Goal: Task Accomplishment & Management: Use online tool/utility

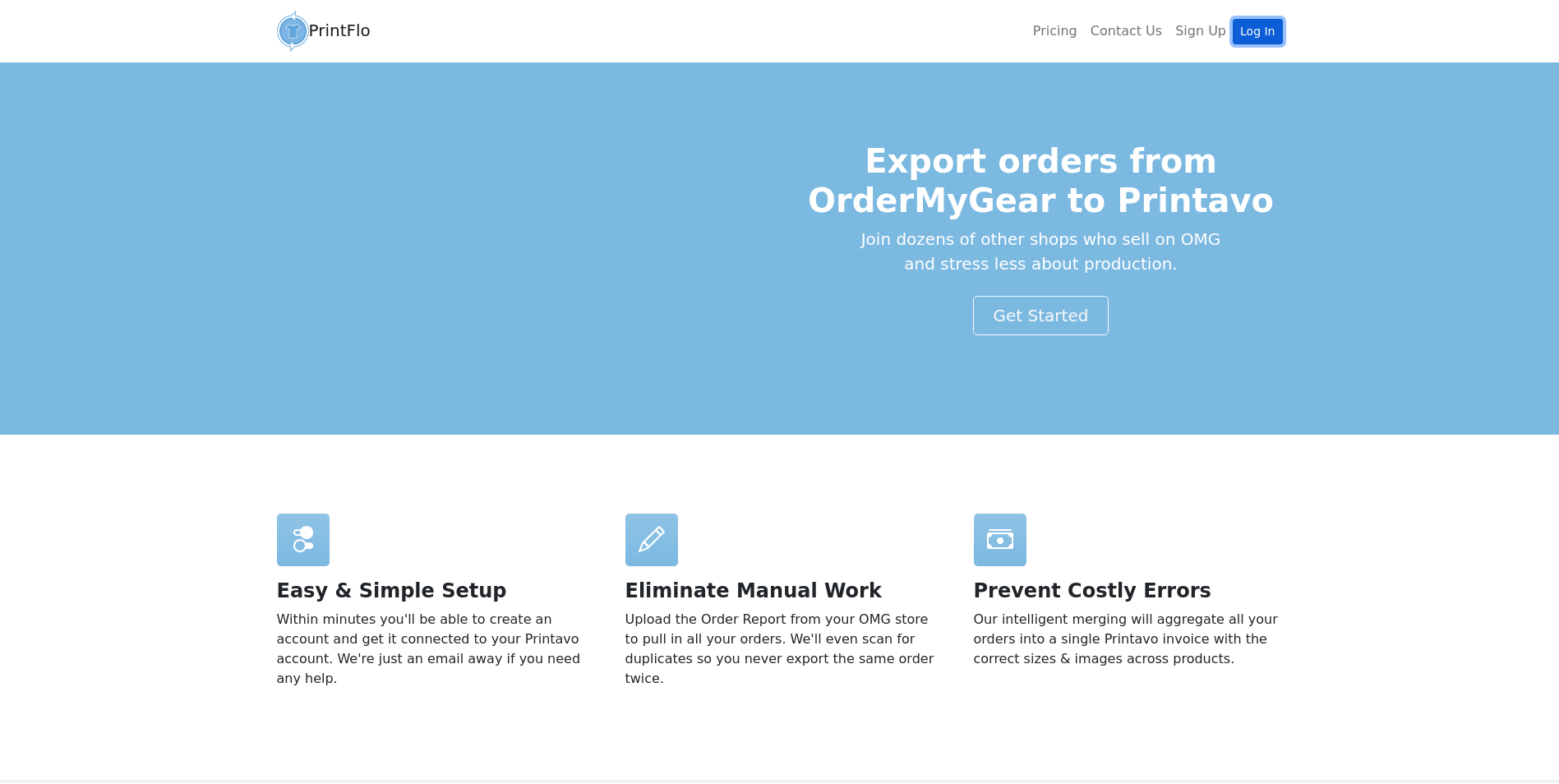
click at [1249, 26] on link "Log In" at bounding box center [1257, 32] width 50 height 26
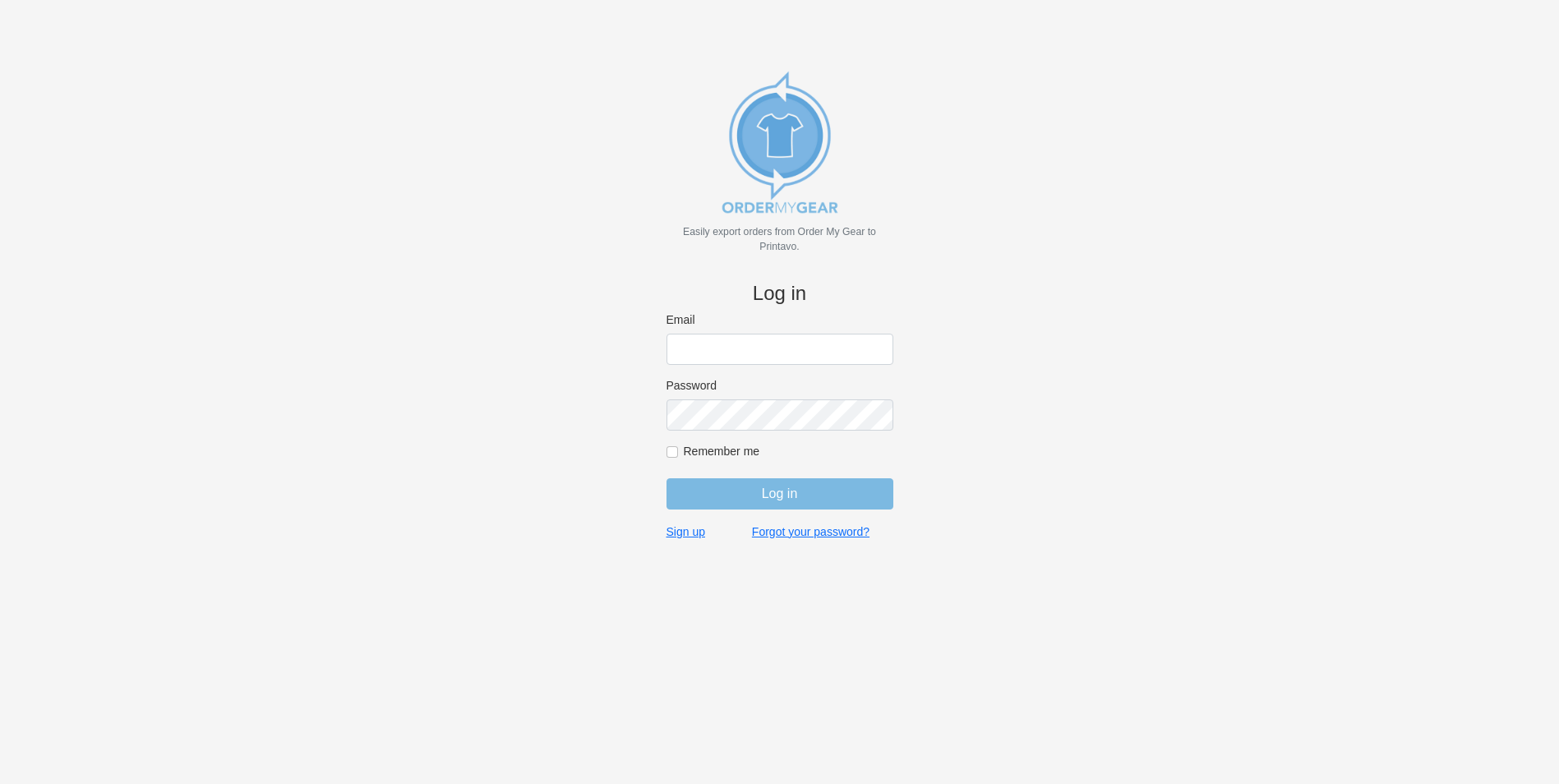
type input "bminkoff@shenkcompany.com"
click at [730, 497] on input "Log in" at bounding box center [780, 494] width 227 height 32
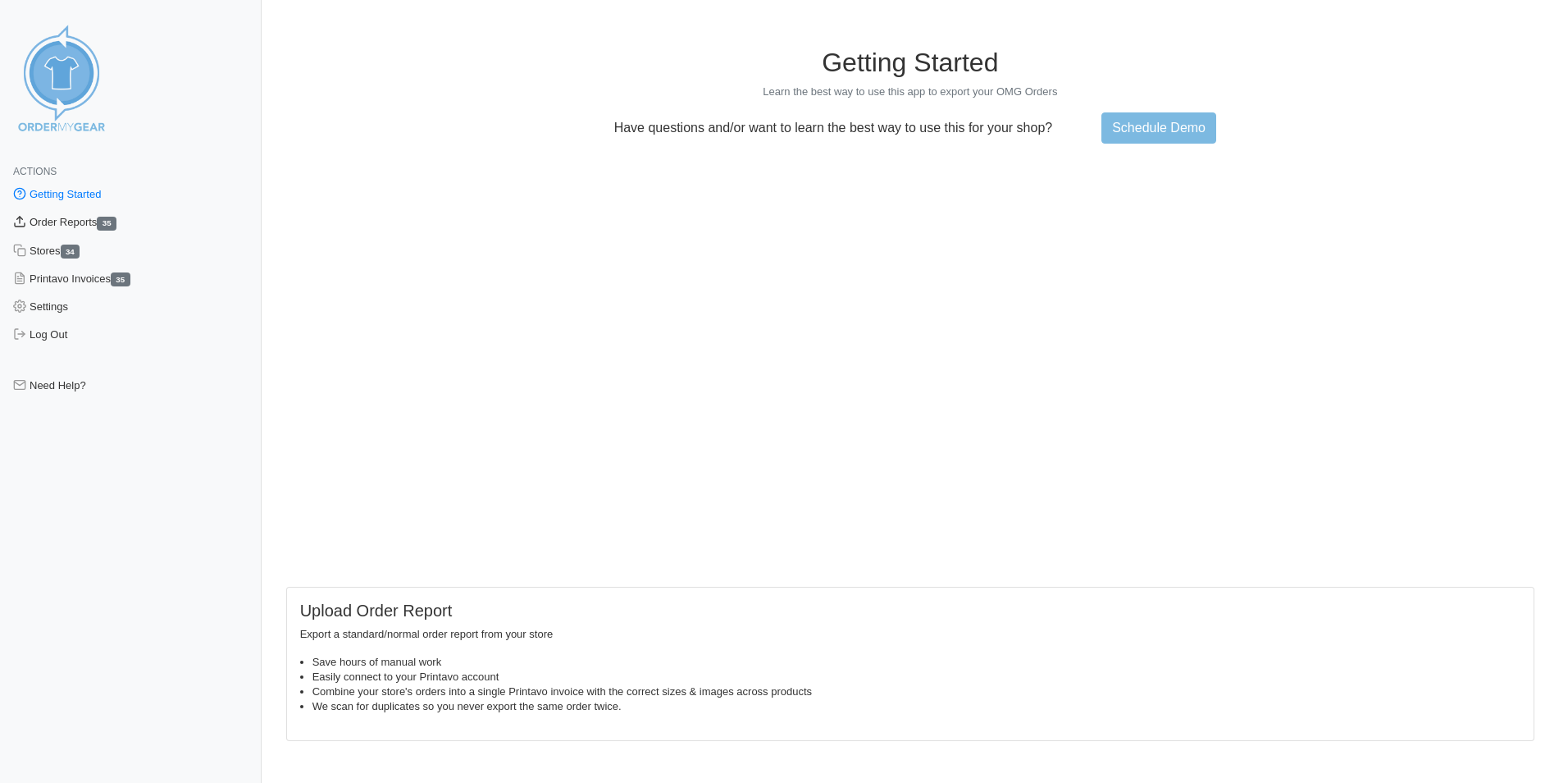
click at [80, 229] on link "Order Reports 35" at bounding box center [130, 222] width 262 height 28
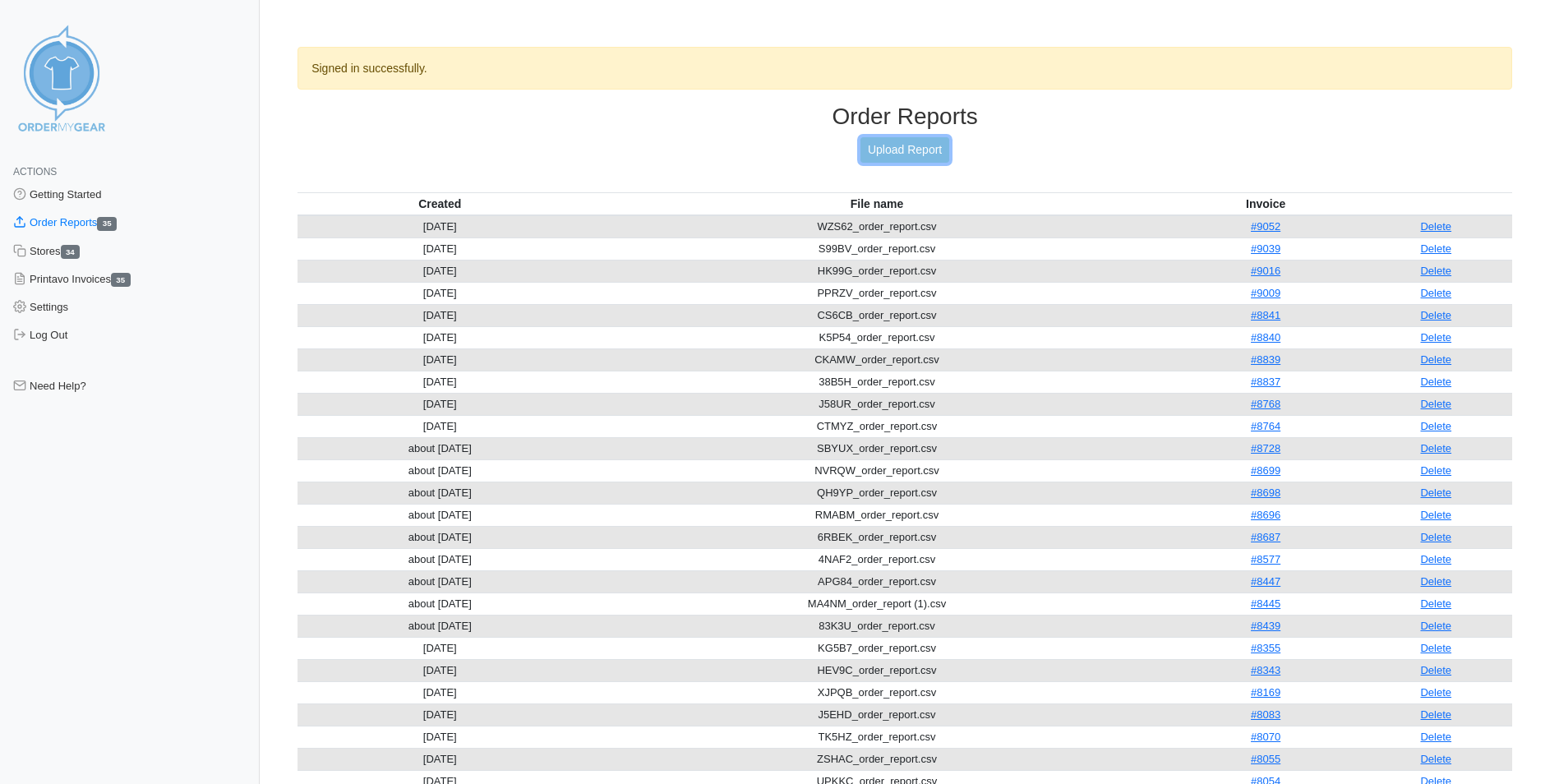
click at [917, 157] on link "Upload Report" at bounding box center [905, 150] width 89 height 26
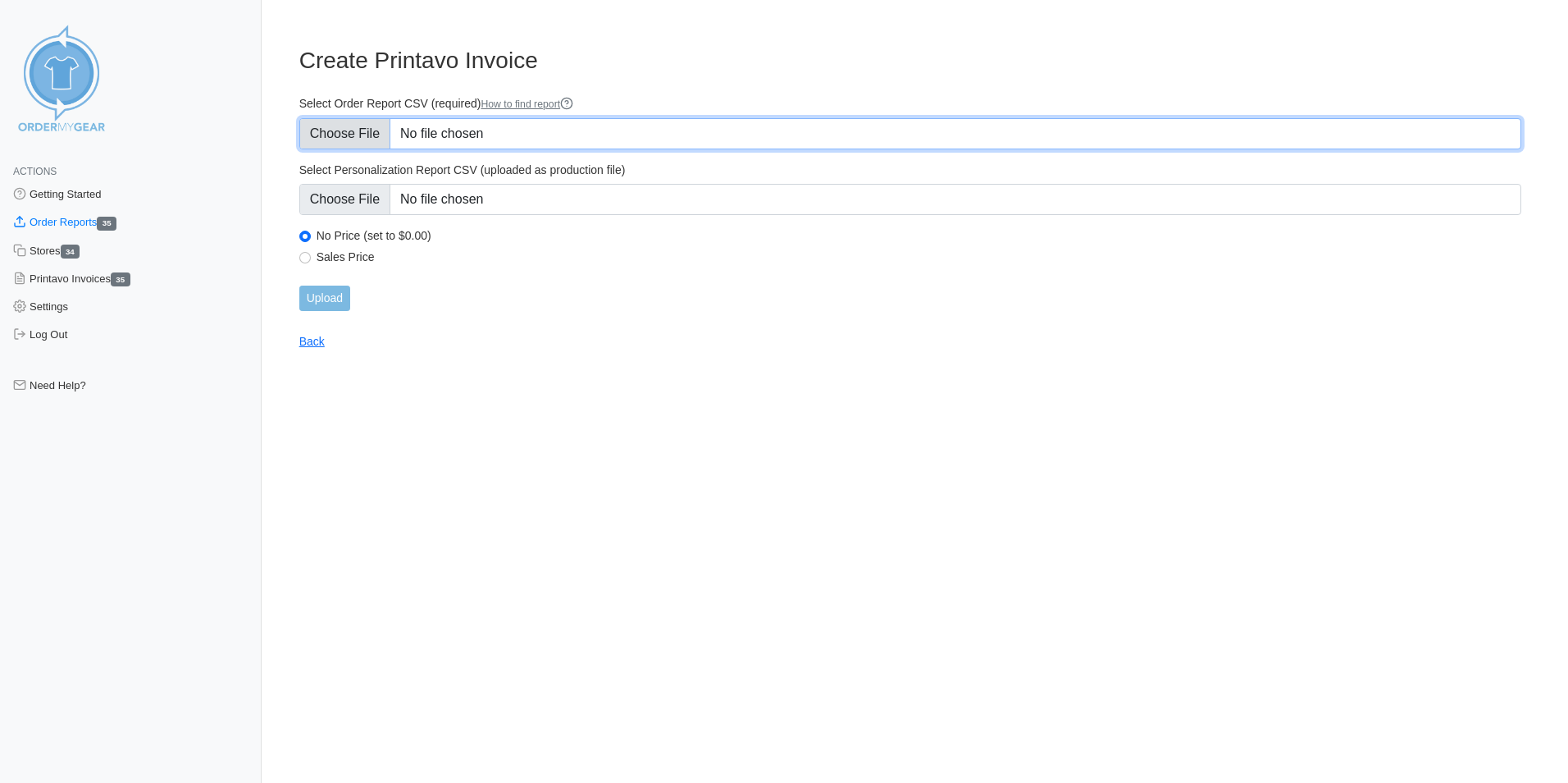
click at [541, 130] on input "Select Order Report CSV (required) How to find report" at bounding box center [910, 134] width 1222 height 32
type input "C:\fakepath\TXGNW_order_report.csv"
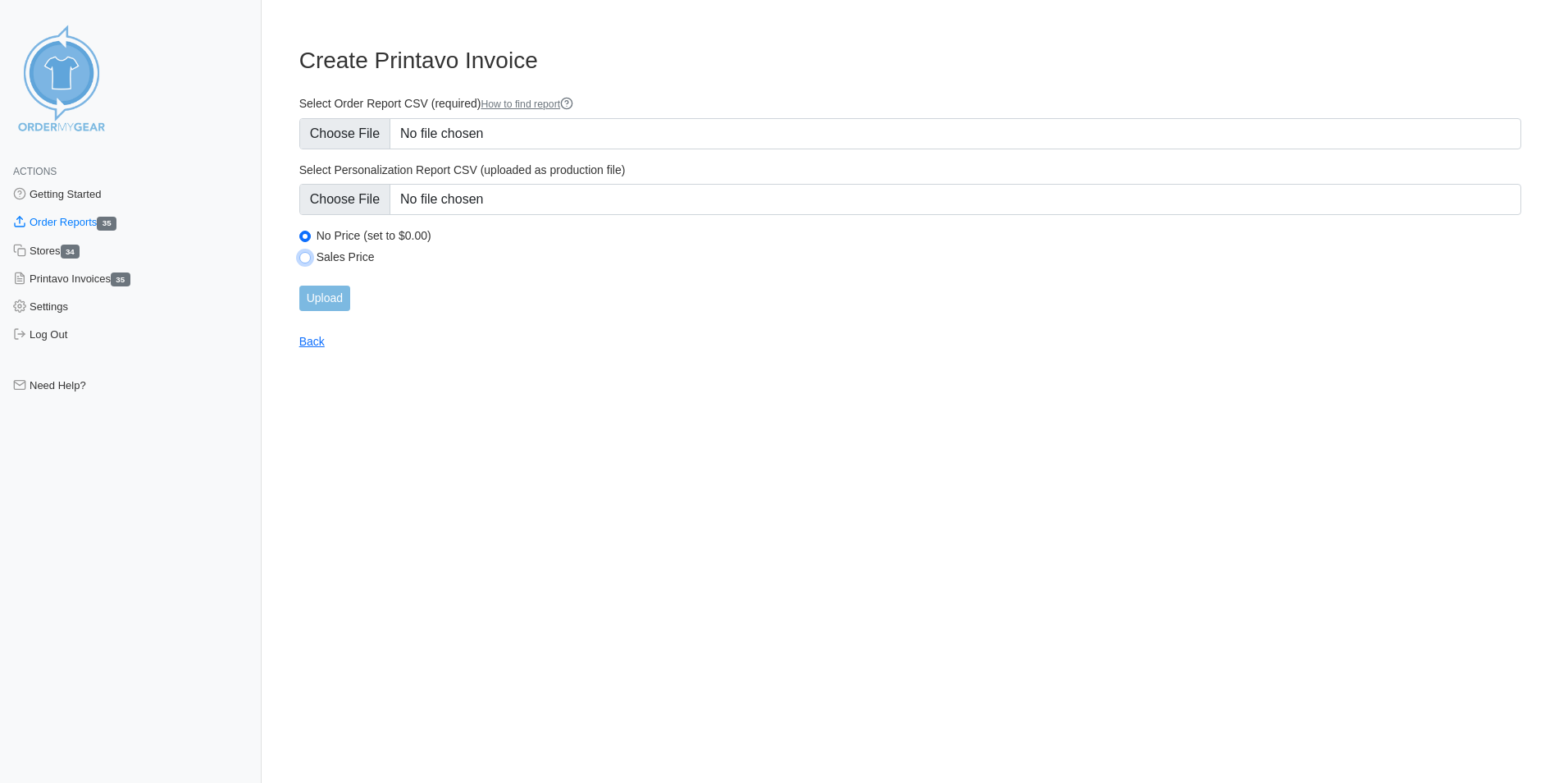
click at [304, 257] on input "Sales Price" at bounding box center [304, 257] width 11 height 11
radio input "true"
click at [333, 304] on input "Upload" at bounding box center [325, 299] width 51 height 26
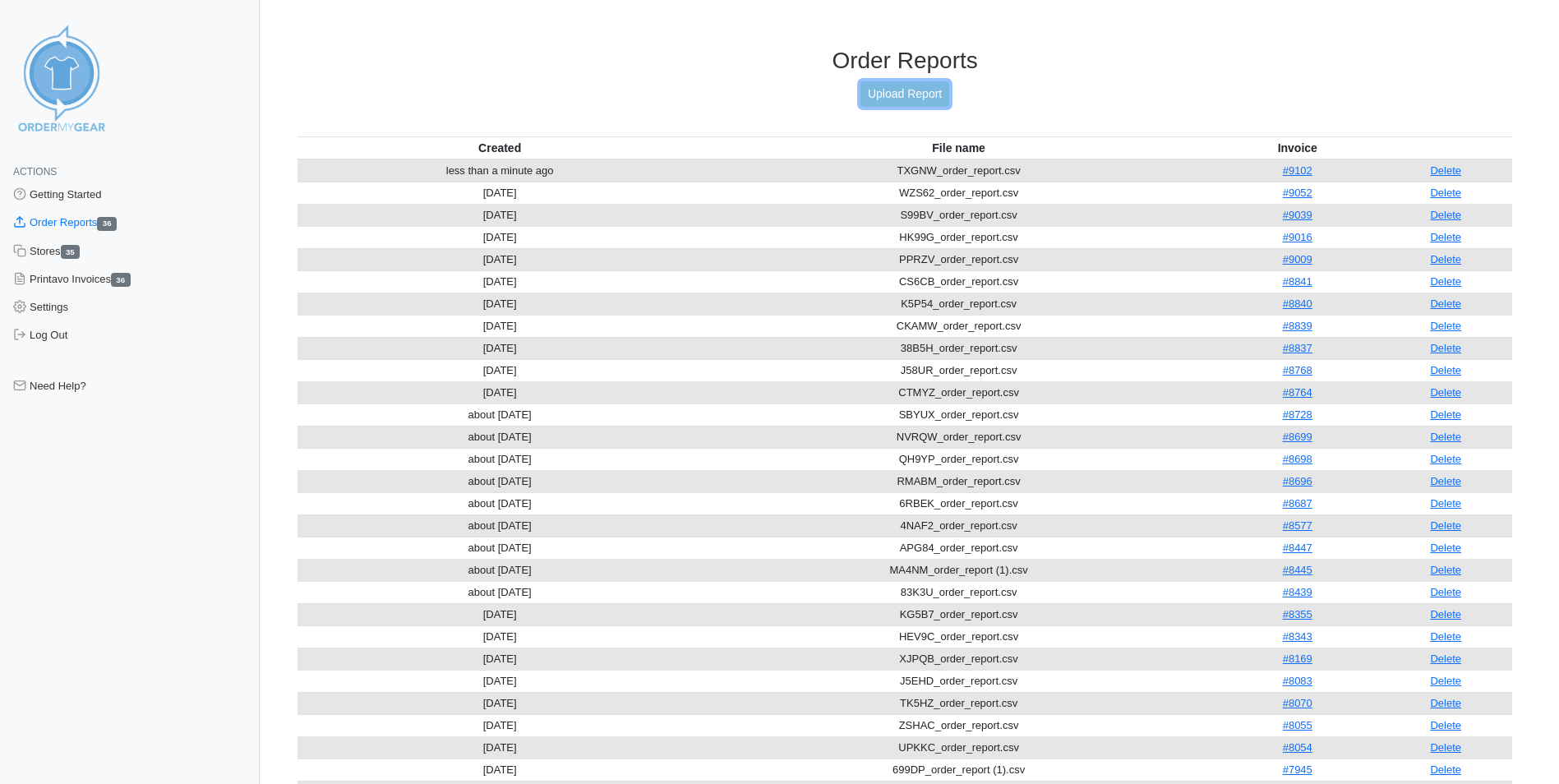
click at [915, 94] on link "Upload Report" at bounding box center [905, 94] width 89 height 26
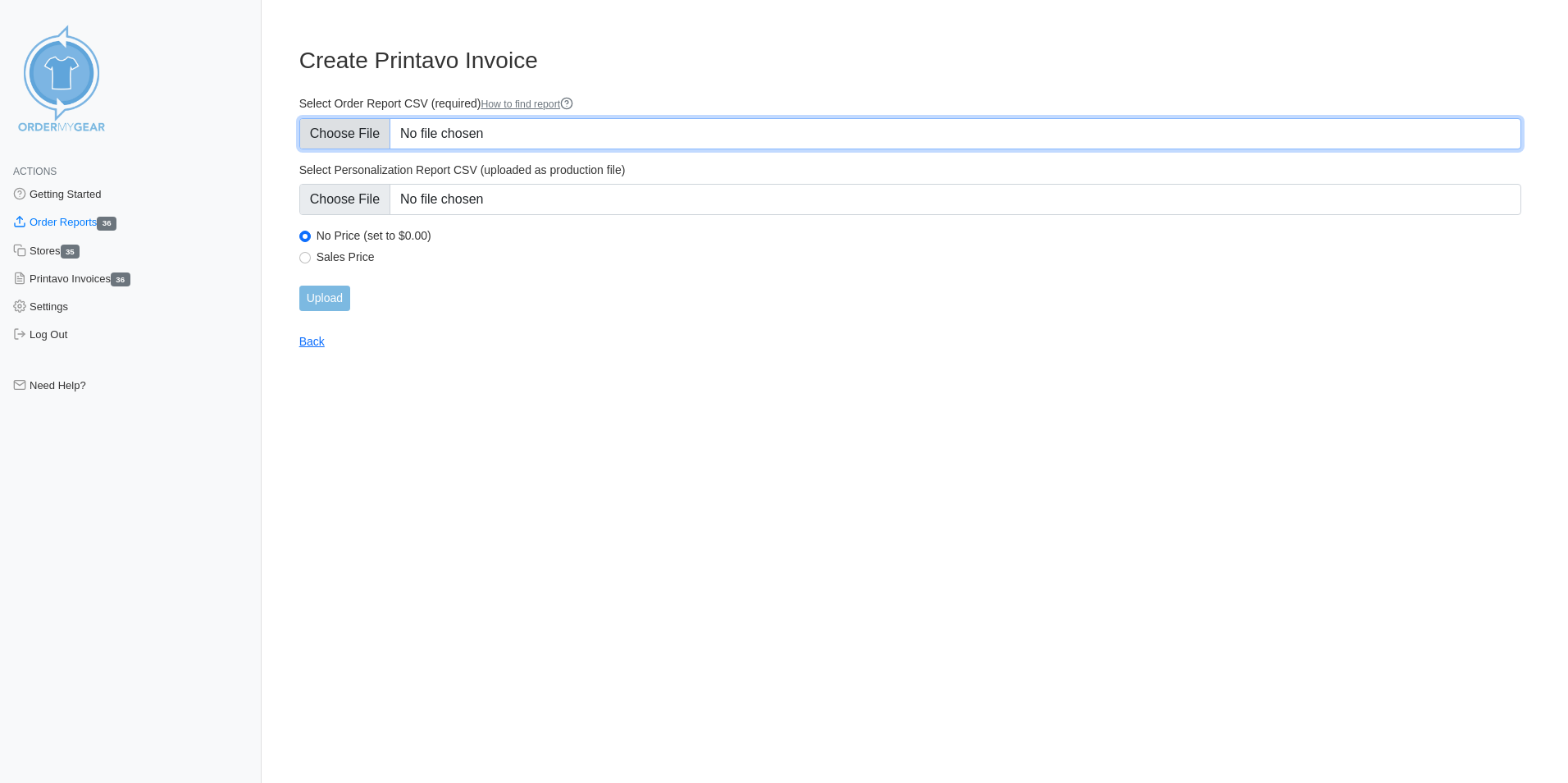
click at [493, 119] on input "Select Order Report CSV (required) How to find report" at bounding box center [910, 134] width 1222 height 32
type input "C:\fakepath\ENAST_order_report.csv"
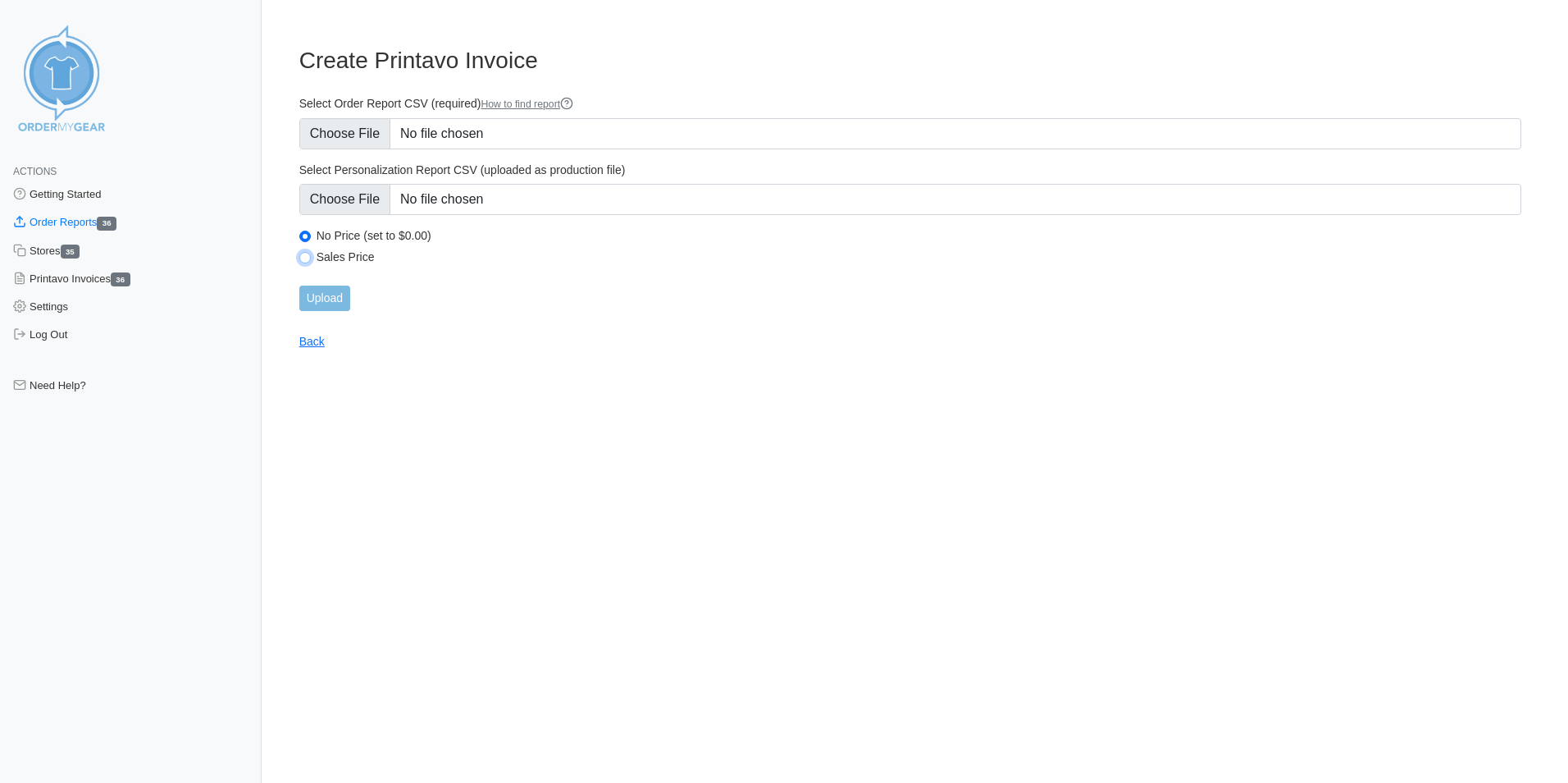
click at [304, 255] on input "Sales Price" at bounding box center [304, 257] width 11 height 11
radio input "true"
click at [333, 304] on input "Upload" at bounding box center [325, 299] width 51 height 26
